Goal: Transaction & Acquisition: Purchase product/service

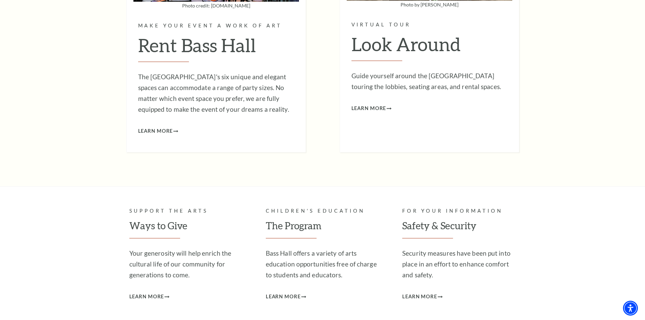
scroll to position [1863, 0]
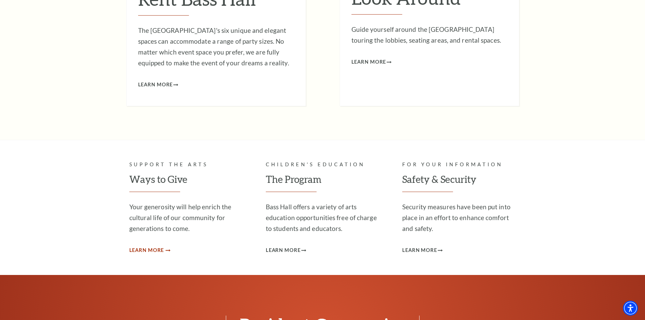
click at [160, 246] on span "Learn More" at bounding box center [146, 250] width 35 height 8
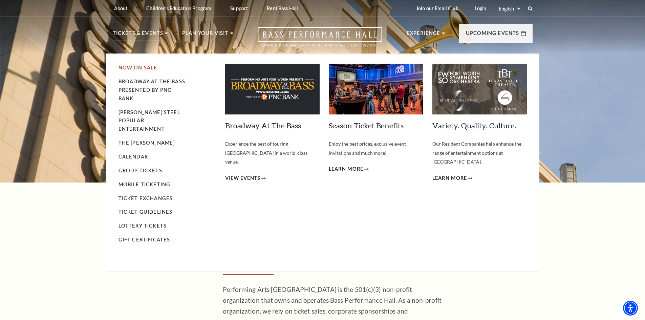
click at [133, 65] on link "Now On Sale" at bounding box center [138, 68] width 39 height 6
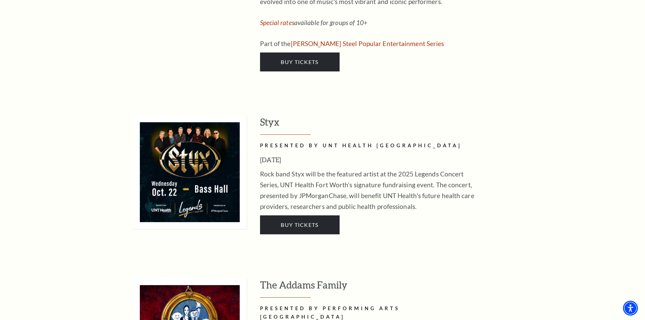
scroll to position [846, 0]
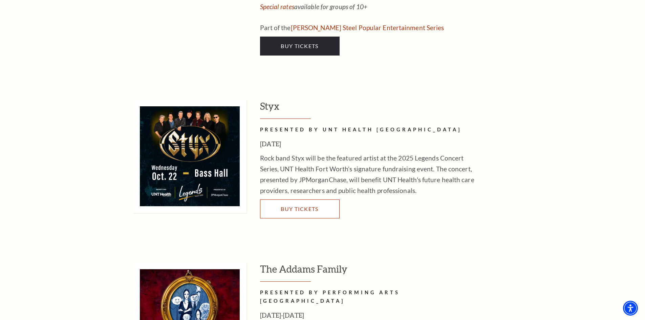
click at [293, 199] on link "Buy Tickets" at bounding box center [300, 208] width 80 height 19
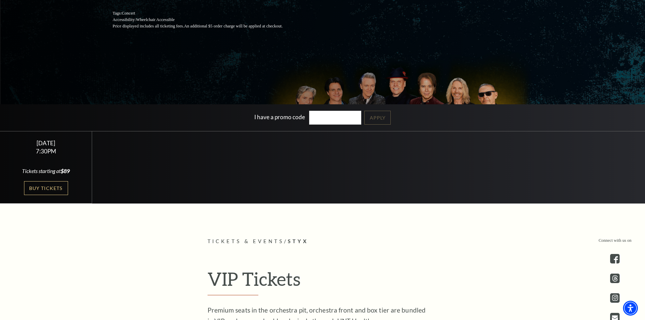
scroll to position [135, 0]
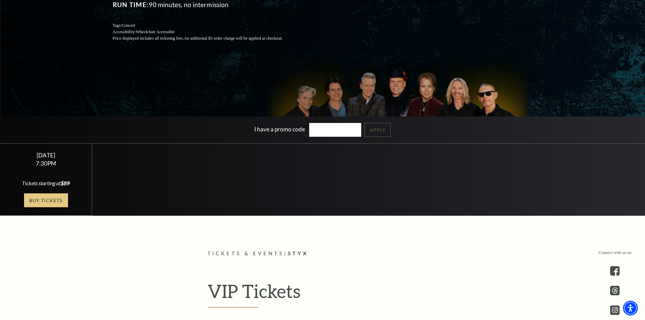
click at [34, 205] on link "Buy Tickets" at bounding box center [46, 200] width 44 height 14
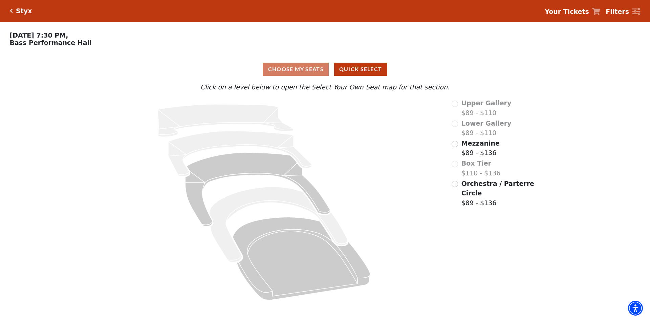
click at [456, 127] on div "Lower Gallery $89 - $110" at bounding box center [494, 128] width 84 height 19
click at [457, 146] on input "Mezzanine$89 - $136\a" at bounding box center [455, 144] width 6 height 6
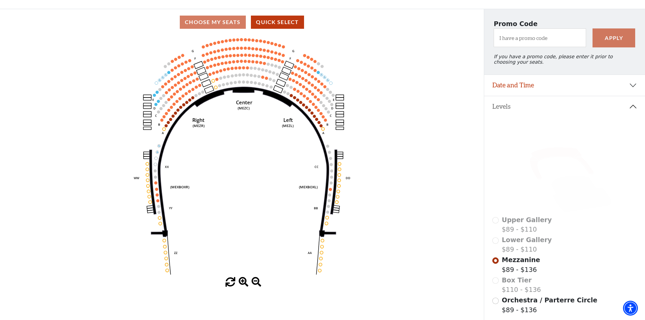
scroll to position [122, 0]
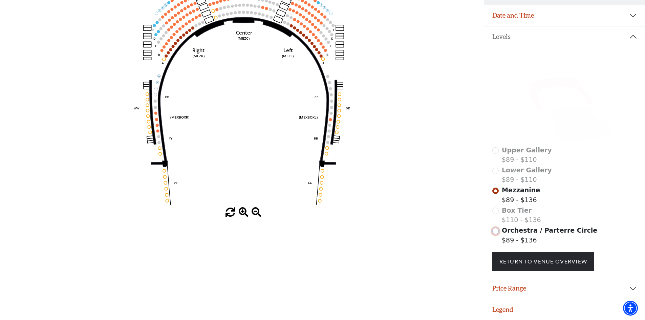
click at [494, 231] on input "Orchestra / Parterre Circle$89 - $136\a" at bounding box center [495, 231] width 6 height 6
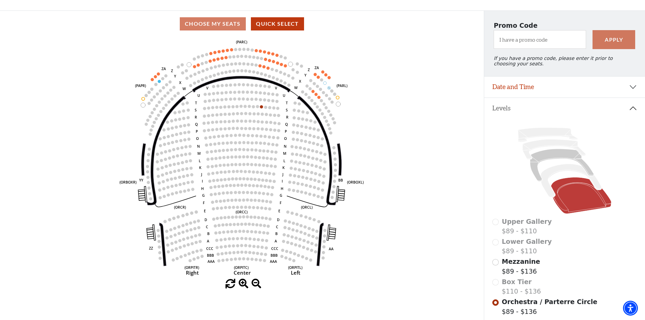
scroll to position [34, 0]
